Goal: Information Seeking & Learning: Learn about a topic

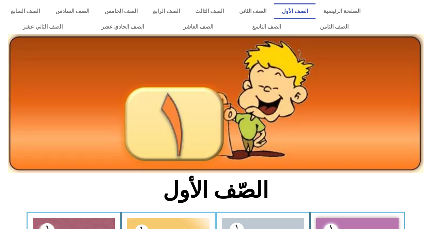
click at [337, 134] on img at bounding box center [216, 103] width 416 height 139
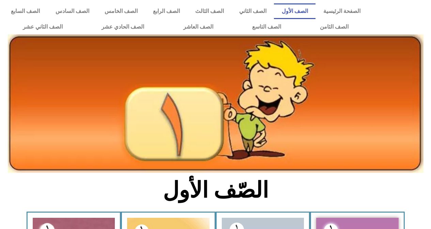
click at [337, 134] on img at bounding box center [216, 103] width 416 height 139
click at [301, 19] on link "الصف الثامن" at bounding box center [334, 27] width 67 height 16
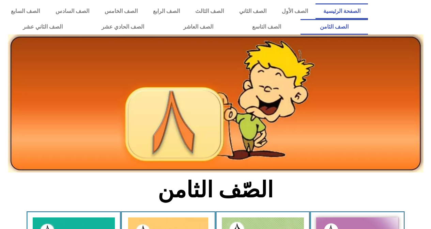
click at [355, 15] on link "الصفحة الرئيسية" at bounding box center [342, 11] width 52 height 16
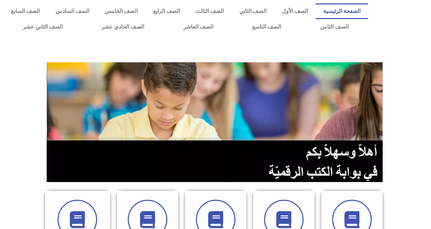
click at [355, 15] on link "الصفحة الرئيسية" at bounding box center [342, 11] width 52 height 16
drag, startPoint x: 368, startPoint y: 72, endPoint x: 363, endPoint y: 76, distance: 6.5
click at [301, 19] on link "الصف الثامن" at bounding box center [334, 27] width 67 height 16
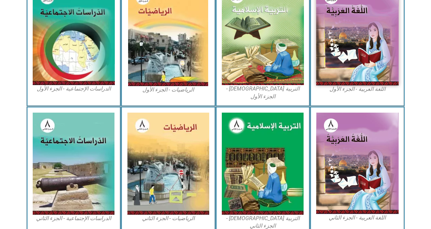
scroll to position [233, 0]
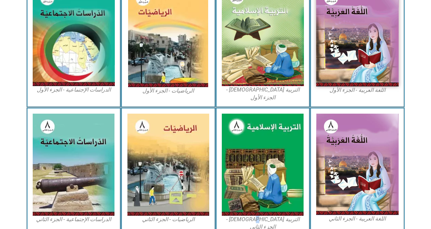
drag, startPoint x: 259, startPoint y: 217, endPoint x: 262, endPoint y: 215, distance: 4.1
click at [262, 215] on div "التربية الإسلامية - الجزء الثاني" at bounding box center [263, 173] width 95 height 130
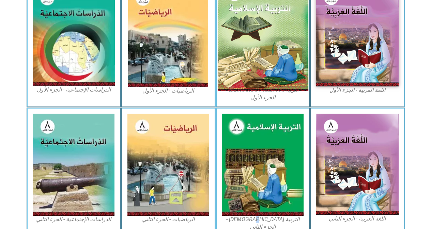
click at [249, 39] on img at bounding box center [262, 35] width 91 height 111
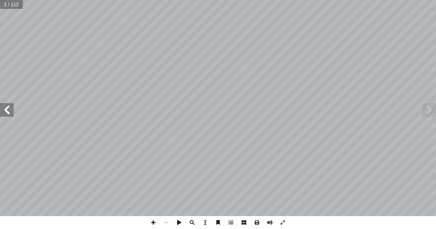
click at [427, 113] on span at bounding box center [430, 110] width 14 height 14
click at [100, 79] on div "ة َّ ي ِ لام ْ س إ ال� ُ ة َ ي ِ ب ْ ر َّ الت ليف: أ فريق الت� ٨ ُ زء ُ الج ل َ…" at bounding box center [218, 108] width 436 height 216
click at [12, 115] on span at bounding box center [7, 110] width 14 height 14
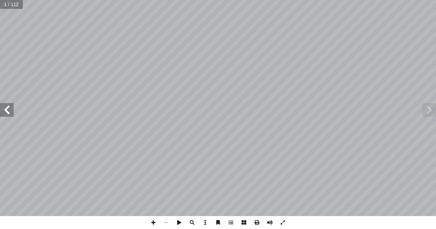
click at [12, 115] on span at bounding box center [7, 110] width 14 height 14
click at [431, 110] on span at bounding box center [430, 110] width 14 height 14
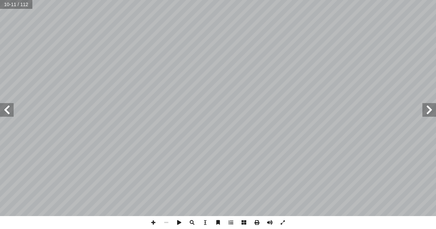
click at [431, 110] on span at bounding box center [430, 110] width 14 height 14
click at [11, 110] on span at bounding box center [7, 110] width 14 height 14
click at [152, 223] on span at bounding box center [153, 222] width 13 height 13
click at [6, 110] on span at bounding box center [7, 110] width 14 height 14
click at [427, 115] on span at bounding box center [430, 110] width 14 height 14
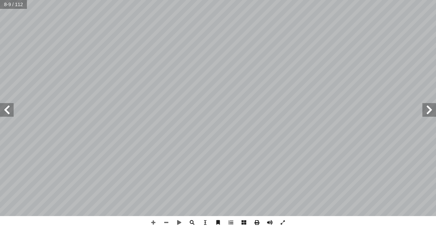
click at [6, 114] on span at bounding box center [7, 110] width 14 height 14
click at [9, 115] on span at bounding box center [7, 110] width 14 height 14
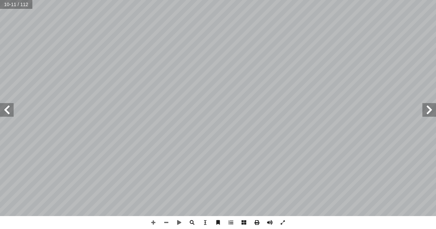
click at [9, 115] on span at bounding box center [7, 110] width 14 height 14
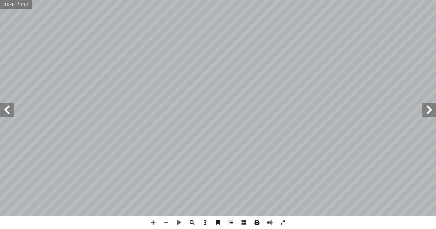
click at [9, 115] on span at bounding box center [7, 110] width 14 height 14
click at [4, 113] on span at bounding box center [7, 110] width 14 height 14
click at [6, 111] on span at bounding box center [7, 110] width 14 height 14
